Goal: Task Accomplishment & Management: Manage account settings

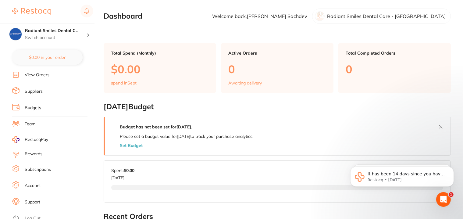
click at [34, 215] on link "Log Out" at bounding box center [33, 218] width 16 height 6
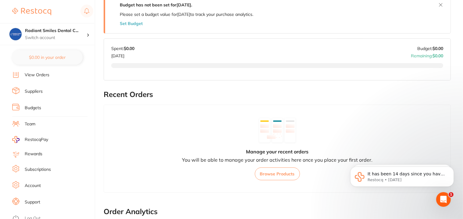
click at [44, 167] on link "Subscriptions" at bounding box center [38, 170] width 26 height 6
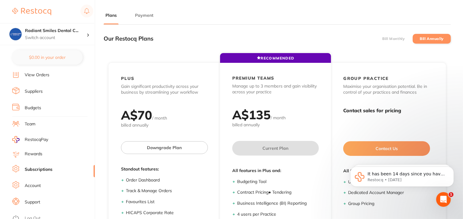
click at [141, 13] on button "Payment" at bounding box center [144, 16] width 22 height 6
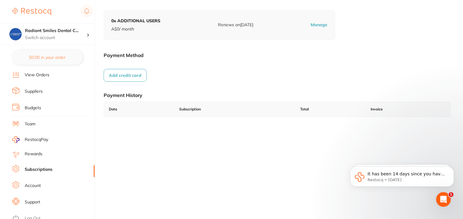
scroll to position [88, 0]
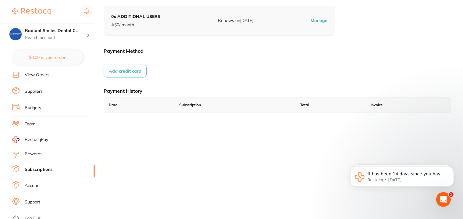
click at [31, 216] on link "Log Out" at bounding box center [33, 218] width 16 height 6
